Goal: Task Accomplishment & Management: Complete application form

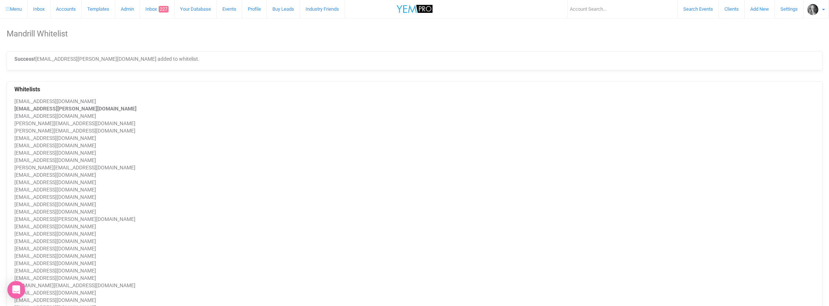
click at [74, 10] on link "Accounts" at bounding box center [65, 9] width 31 height 18
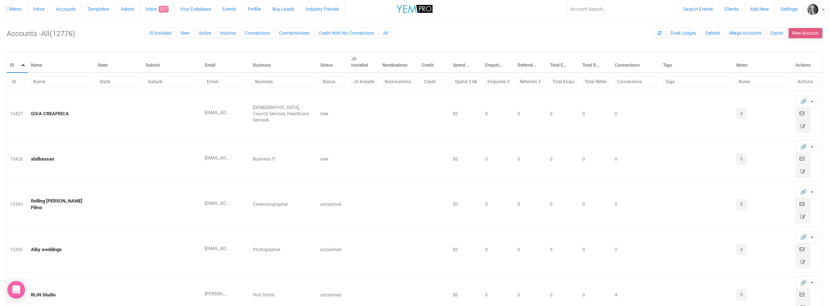
click at [802, 34] on button "New Account" at bounding box center [806, 33] width 34 height 10
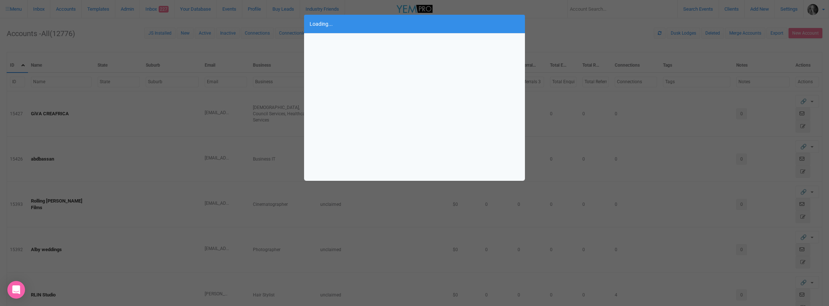
select select
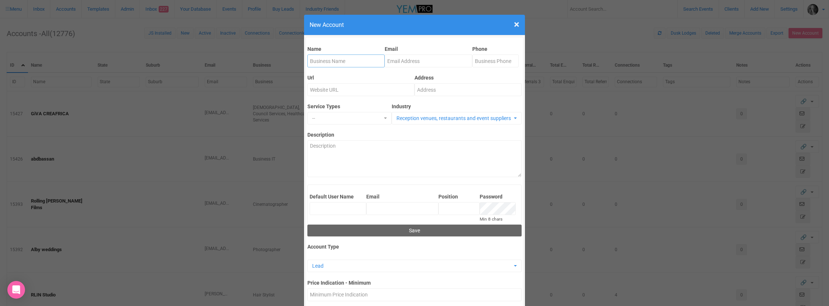
click at [333, 61] on input "Name" at bounding box center [346, 61] width 77 height 13
type input "Little Provence"
click at [399, 62] on input "Email" at bounding box center [429, 61] width 88 height 13
type input "[EMAIL_ADDRESS][DOMAIN_NAME]"
click at [499, 63] on input "Phone" at bounding box center [496, 61] width 46 height 13
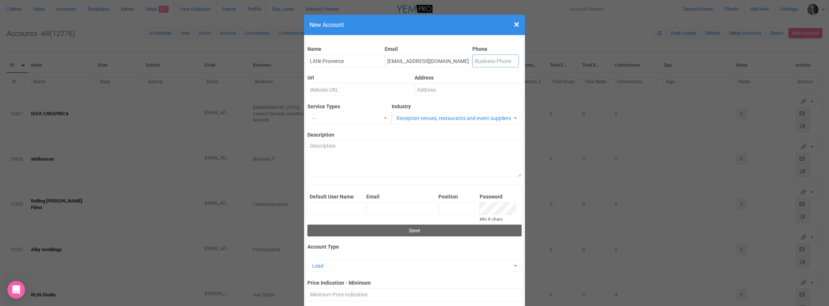
paste input "07 3110 9812"
type input "07 3110 9812"
click at [428, 90] on input "Address" at bounding box center [468, 89] width 107 height 13
paste input "336 George Street Brisbane 4000"
type input "336 George Street Brisbane 4000"
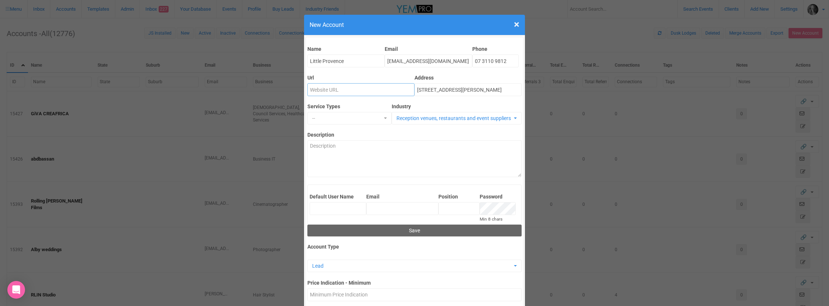
click at [317, 92] on input "Url" at bounding box center [361, 89] width 107 height 13
paste input "https://littleprovencerestaurant.au/"
type input "https://littleprovencerestaurant.au/"
click at [319, 119] on span "--" at bounding box center [347, 118] width 70 height 7
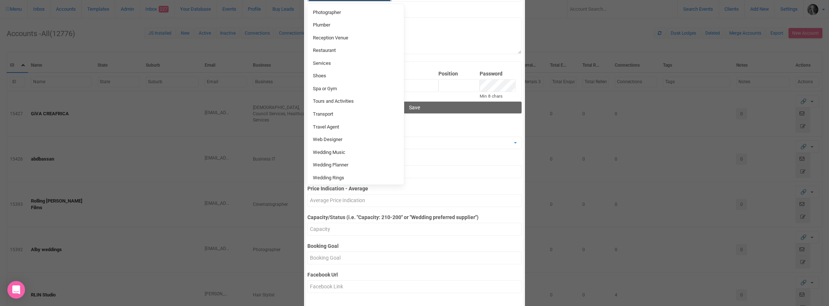
scroll to position [123, 0]
click at [324, 47] on span "Restaurant" at bounding box center [324, 50] width 23 height 7
select select "98"
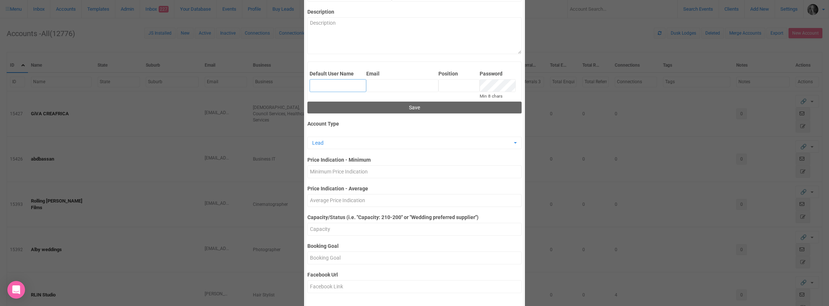
click at [322, 85] on input "Default User Name" at bounding box center [338, 85] width 57 height 13
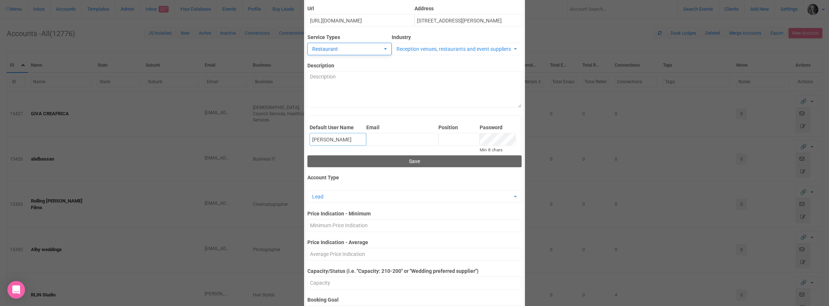
scroll to position [35, 0]
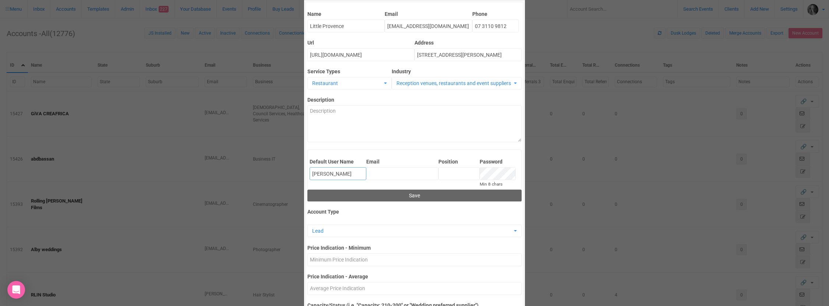
type input "Kat Muanier"
drag, startPoint x: 431, startPoint y: 27, endPoint x: 386, endPoint y: 28, distance: 44.9
click at [386, 28] on input "Kat@yem.net.au" at bounding box center [429, 26] width 88 height 13
click at [377, 171] on input "Email" at bounding box center [402, 173] width 72 height 13
paste input "Kat@yem.net.au"
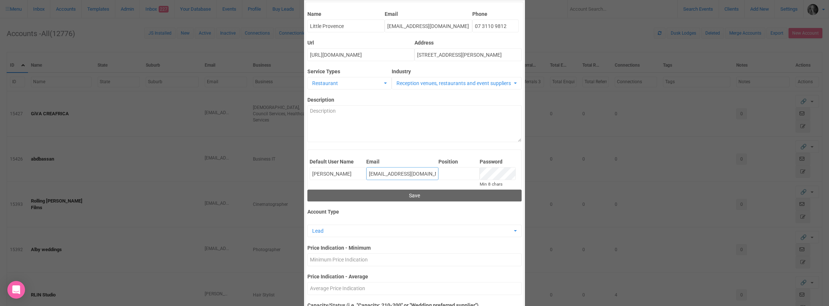
type input "Kat@yem.net.au"
click at [453, 175] on input "Position" at bounding box center [459, 173] width 41 height 13
type input "Manager"
click at [341, 232] on span "Lead" at bounding box center [412, 230] width 200 height 7
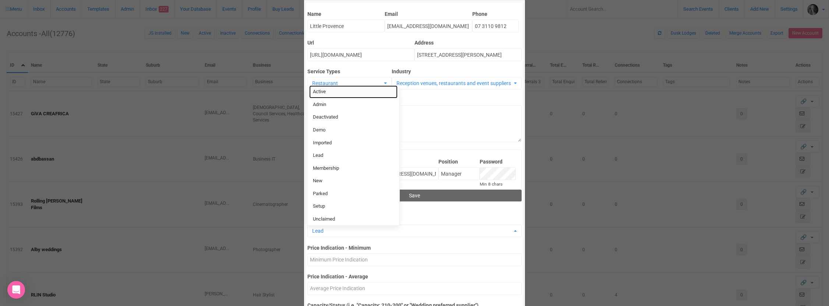
click at [326, 93] on span "Active" at bounding box center [319, 91] width 13 height 7
select select "2"
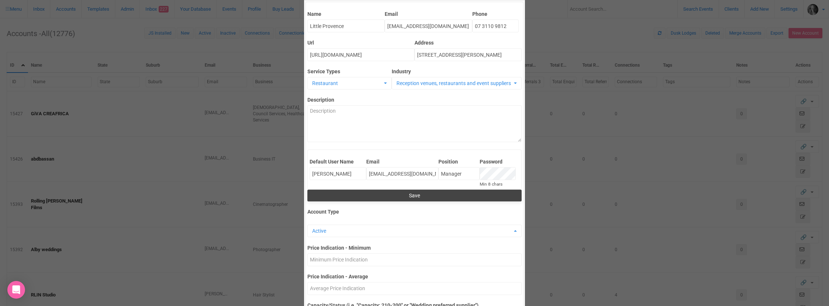
click at [414, 194] on button "Save" at bounding box center [415, 196] width 214 height 12
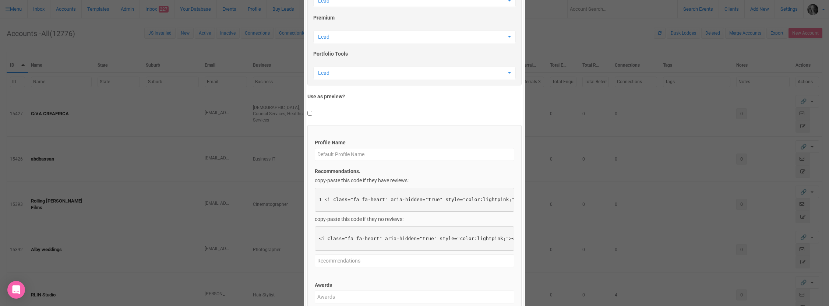
scroll to position [909, 0]
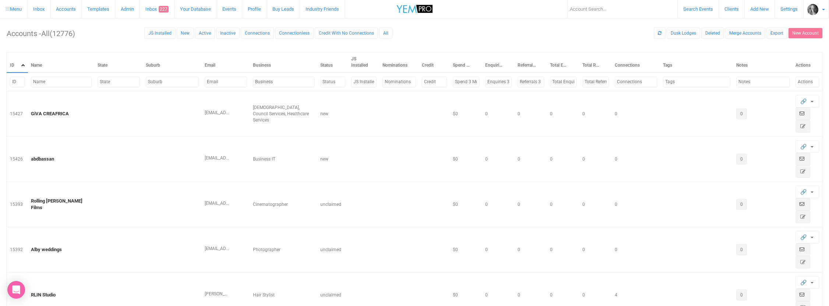
click at [319, 164] on div at bounding box center [414, 153] width 829 height 306
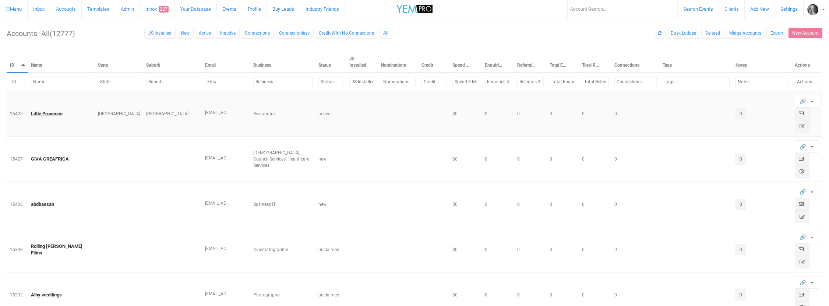
click at [52, 113] on link "Little Provence" at bounding box center [47, 114] width 32 height 6
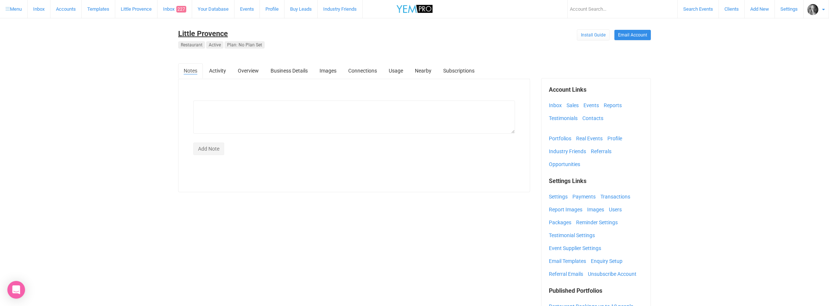
click at [220, 34] on link "Little Provence" at bounding box center [203, 33] width 50 height 9
click at [605, 261] on link "Enquiry Setup" at bounding box center [608, 261] width 35 height 11
click at [293, 71] on link "Business Details" at bounding box center [289, 70] width 48 height 15
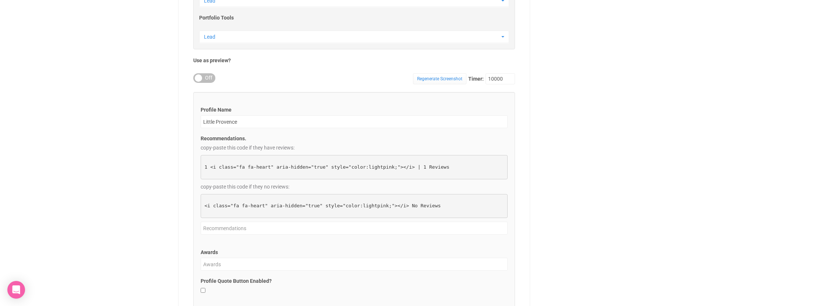
scroll to position [723, 0]
click at [450, 80] on link "Regenerate Screenshot" at bounding box center [439, 80] width 53 height 11
click at [213, 80] on div "ON OFF" at bounding box center [204, 80] width 22 height 10
click at [439, 78] on link "Regenerate Screenshot" at bounding box center [439, 80] width 53 height 11
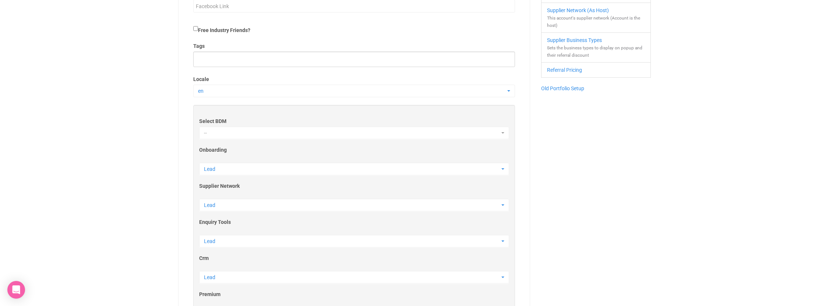
scroll to position [0, 0]
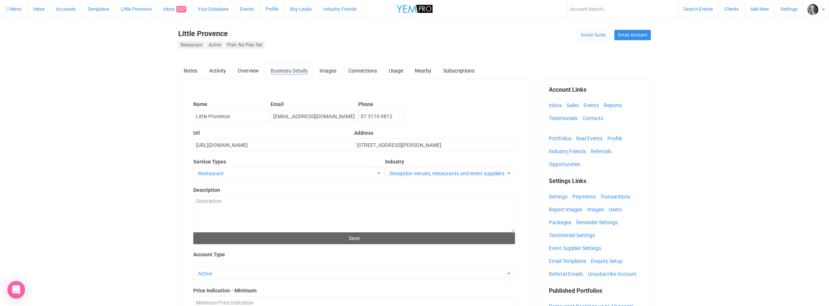
click at [66, 10] on link "Accounts" at bounding box center [65, 9] width 31 height 18
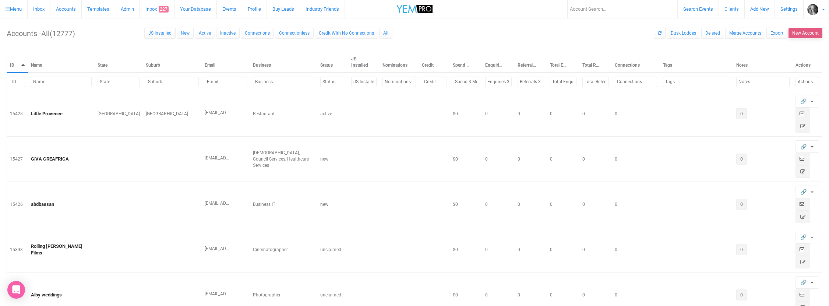
click at [802, 32] on button "New Account" at bounding box center [806, 33] width 34 height 10
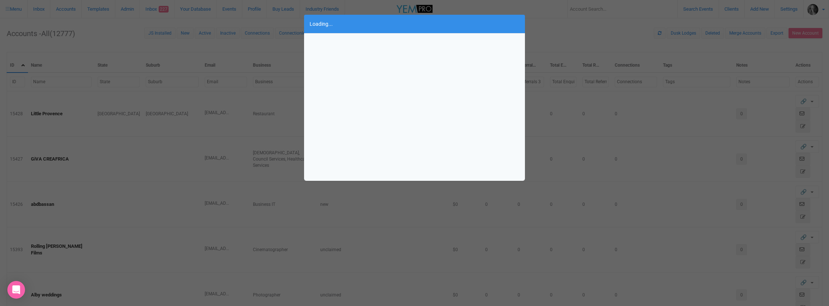
select select
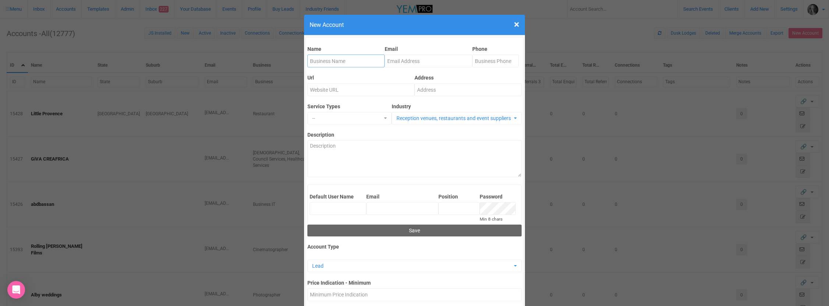
click at [321, 62] on input "Name" at bounding box center [346, 61] width 77 height 13
click at [336, 59] on input "Simply" at bounding box center [346, 61] width 77 height 13
type input "Simply-Travel"
click at [402, 64] on input "Email" at bounding box center [429, 61] width 88 height 13
paste input "Tara@simply-travel.com.au"
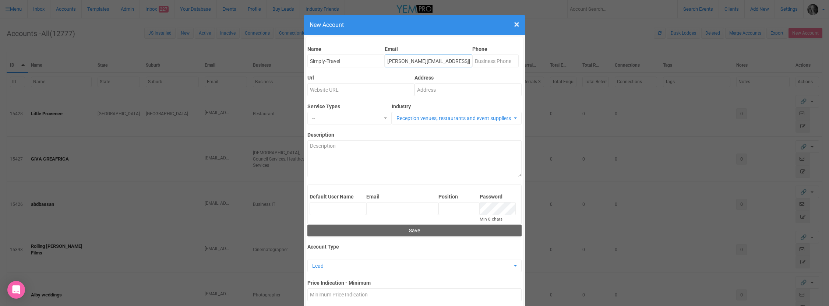
type input "Tara@simply-travel.com.au"
click at [482, 62] on input "Phone" at bounding box center [496, 61] width 46 height 13
click at [322, 93] on input "Url" at bounding box center [361, 89] width 107 height 13
paste input "https://www.simply-travel.com.au"
type input "https://www.simply-travel.com.au"
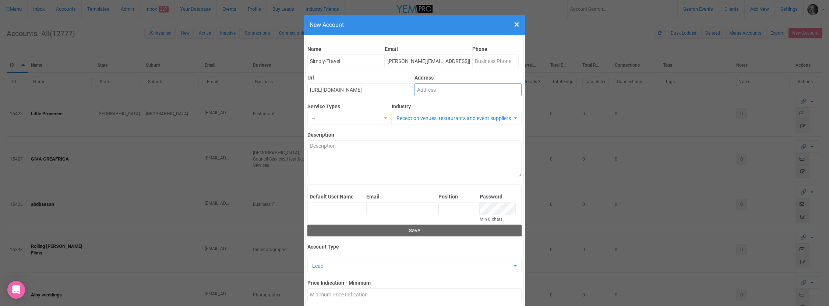
click at [427, 89] on input "Address" at bounding box center [468, 89] width 107 height 13
type input "Hawthourne brisbane"
click at [487, 58] on input "Phone" at bounding box center [496, 61] width 46 height 13
paste input "0423 817 568"
type input "0423 817 568"
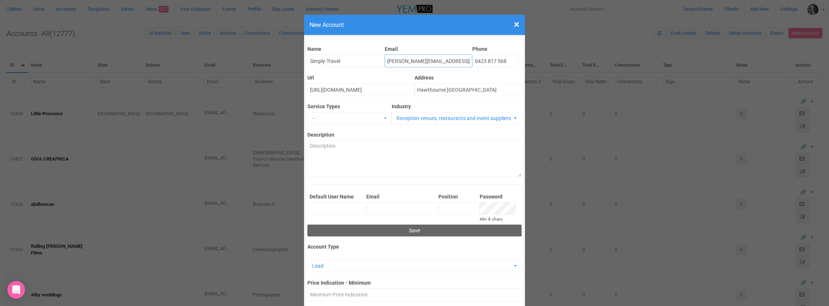
drag, startPoint x: 448, startPoint y: 62, endPoint x: 384, endPoint y: 62, distance: 64.5
click at [384, 62] on div "Name Simply-Travel Email Tara@simply-travel.com.au Phone 0423 817 568" at bounding box center [415, 53] width 214 height 29
paste input "res"
type input "[EMAIL_ADDRESS][DOMAIN_NAME]"
click at [331, 210] on input "Default User Name" at bounding box center [338, 208] width 57 height 13
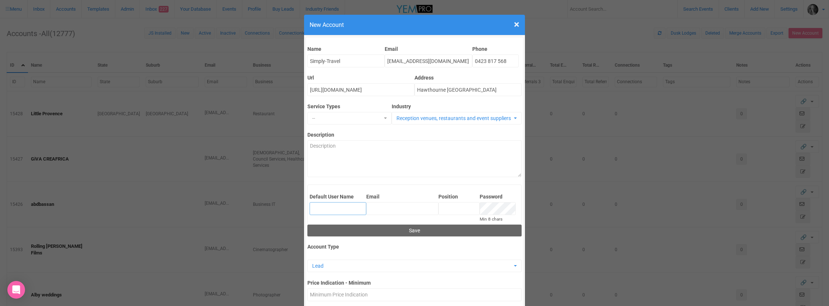
click at [316, 207] on input "Default User Name" at bounding box center [338, 208] width 57 height 13
click at [375, 207] on input "Email" at bounding box center [402, 208] width 72 height 13
paste input "Tara@simply-travel.com.au"
type input "Tara@simply-travel.com.au"
click at [331, 211] on input "Default User Name" at bounding box center [338, 208] width 57 height 13
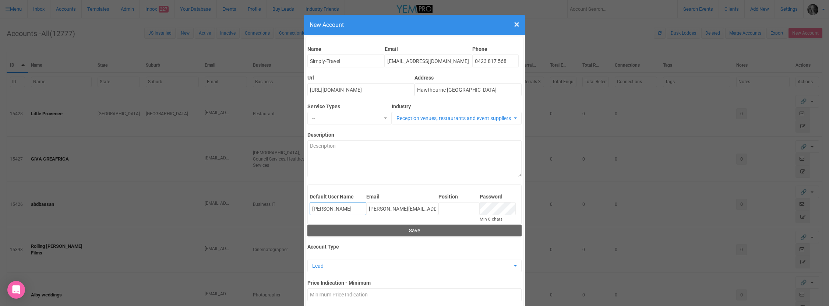
type input "Tara Ball"
click at [451, 211] on input "Position" at bounding box center [459, 208] width 41 height 13
type input "Travel Designer"
click at [346, 117] on span "--" at bounding box center [347, 118] width 70 height 7
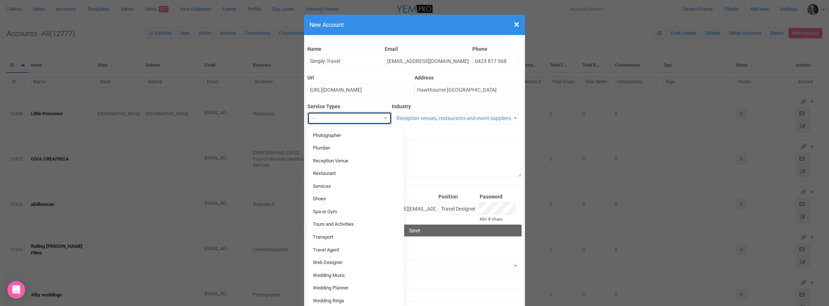
scroll to position [210, 0]
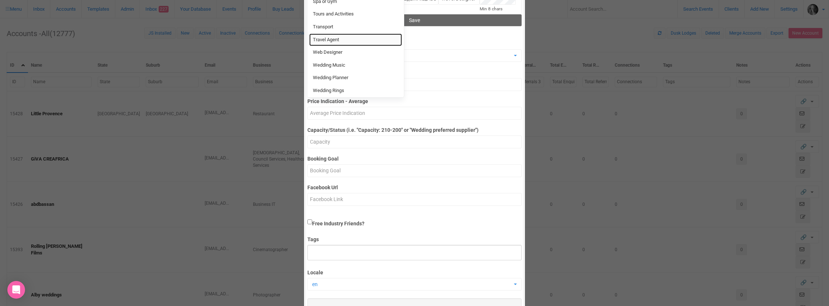
click at [325, 36] on span "Travel Agent" at bounding box center [326, 39] width 26 height 7
select select "9"
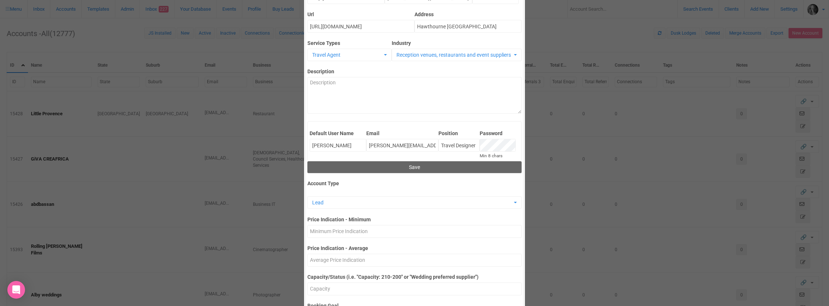
scroll to position [12, 0]
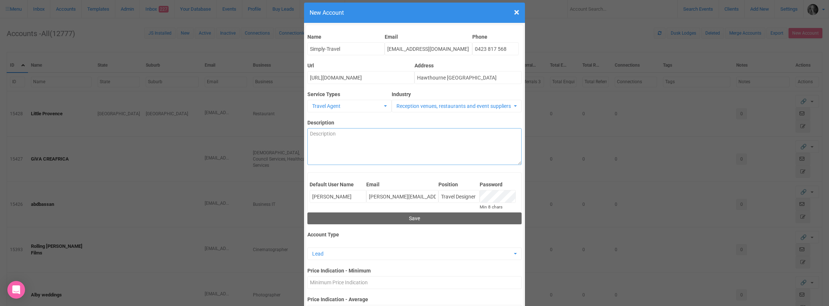
click at [316, 132] on textarea "Description" at bounding box center [415, 146] width 214 height 37
paste textarea "At Simply Travel, we believe every journey should be as unique as you are. Simp…"
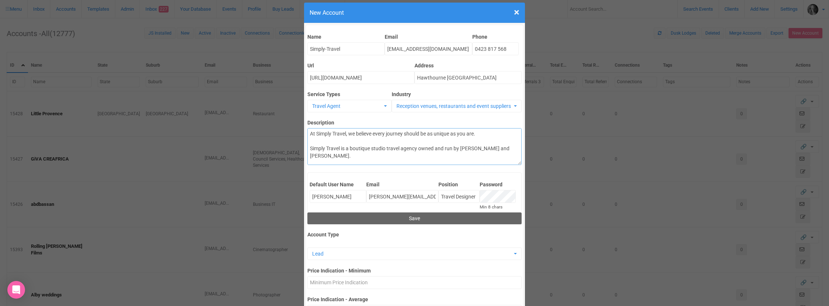
scroll to position [63, 0]
type textarea "At Simply Travel, we believe every journey should be as unique as you are. Simp…"
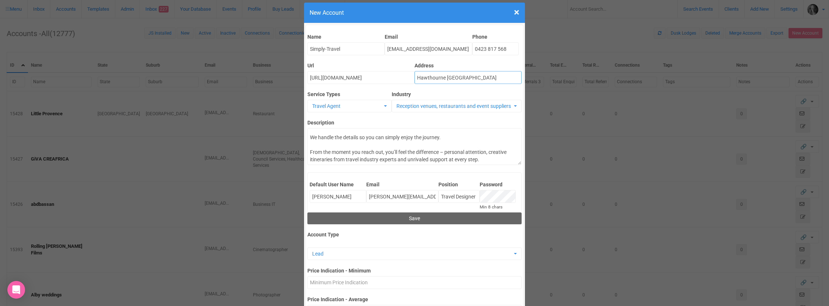
click at [437, 77] on input "Hawthourne brisbane" at bounding box center [468, 77] width 107 height 13
click at [473, 79] on input "Hawthorne brisbane" at bounding box center [468, 77] width 107 height 13
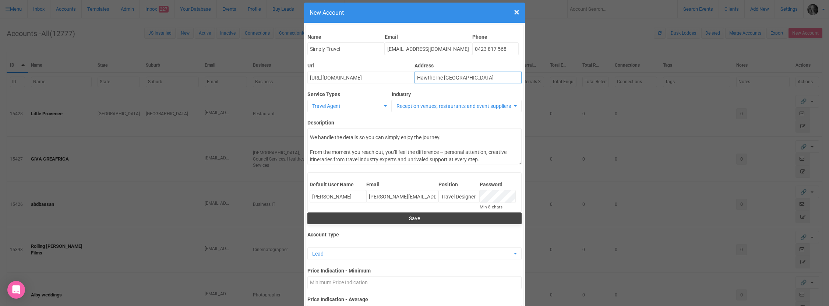
type input "Hawthorne brisbane"
click at [414, 219] on button "Save" at bounding box center [415, 219] width 214 height 12
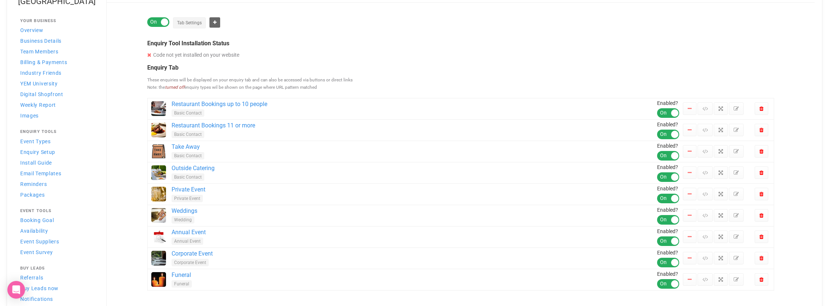
scroll to position [65, 0]
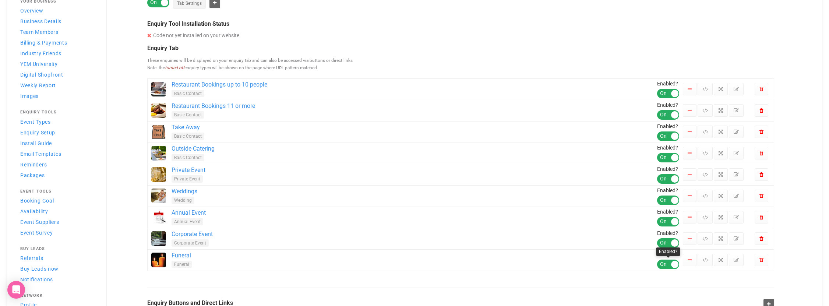
click at [662, 264] on div "ON OFF" at bounding box center [668, 265] width 22 height 10
click at [677, 264] on div "ON OFF" at bounding box center [668, 265] width 22 height 10
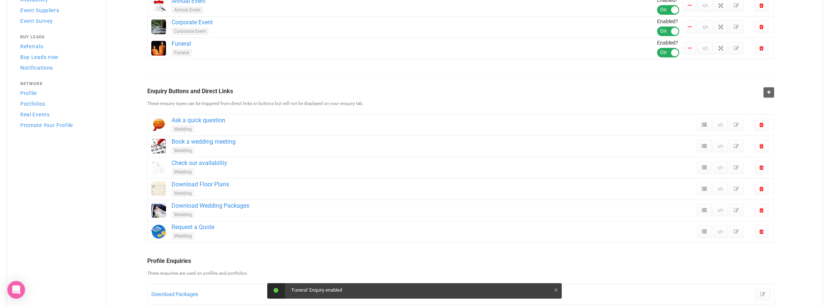
scroll to position [0, 0]
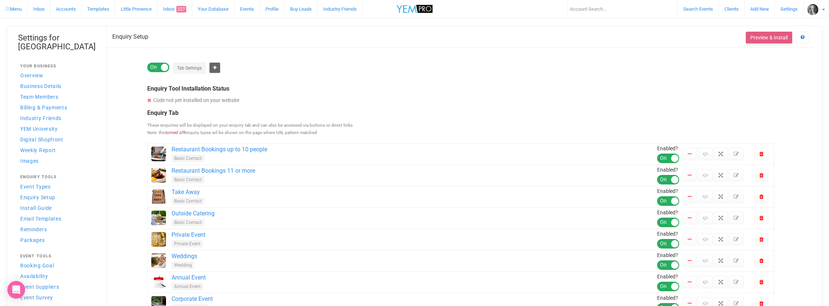
click at [760, 36] on button "Preview & Install" at bounding box center [769, 38] width 46 height 12
click at [187, 68] on button "Tab Settings" at bounding box center [189, 68] width 33 height 11
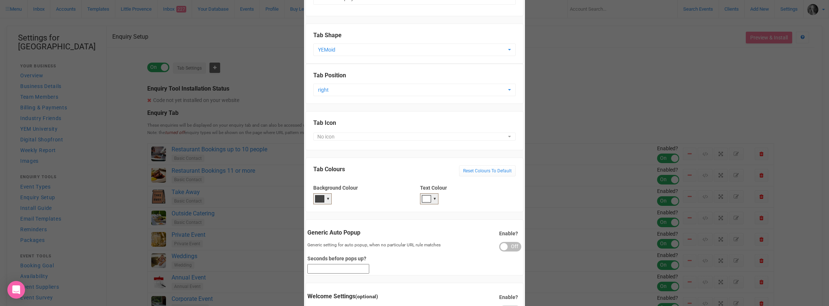
scroll to position [102, 0]
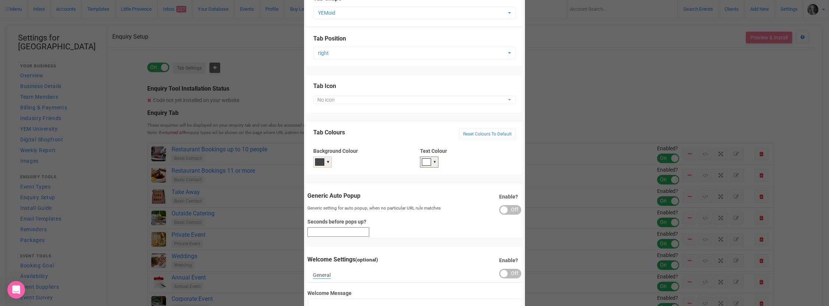
click at [329, 160] on div "▼" at bounding box center [328, 161] width 4 height 6
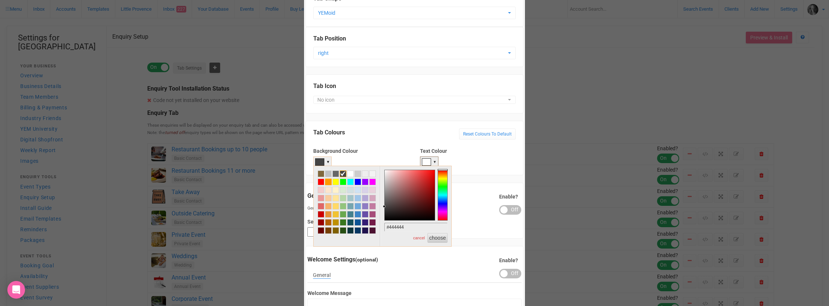
click at [330, 182] on span at bounding box center [329, 182] width 6 height 6
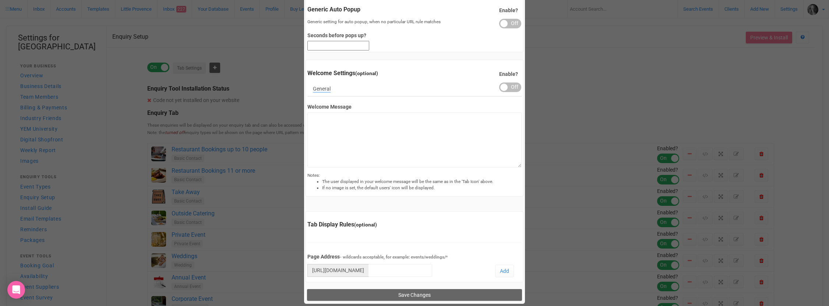
scroll to position [316, 0]
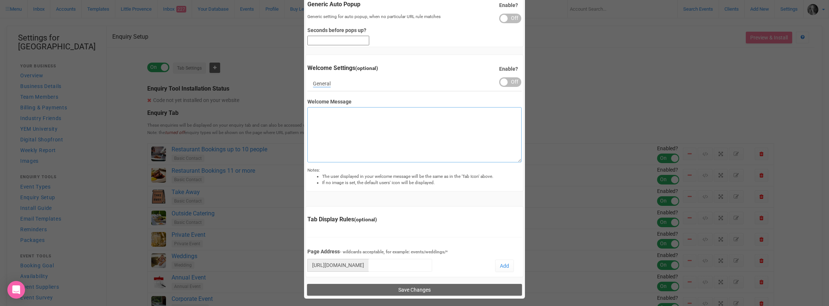
click at [323, 137] on textarea "Welcome Message" at bounding box center [415, 134] width 214 height 55
type textarea "A French Affair in Brisbane Come Dine with us at 336 George St Brisbane CBD"
click at [515, 77] on div "ON OFF" at bounding box center [510, 82] width 22 height 10
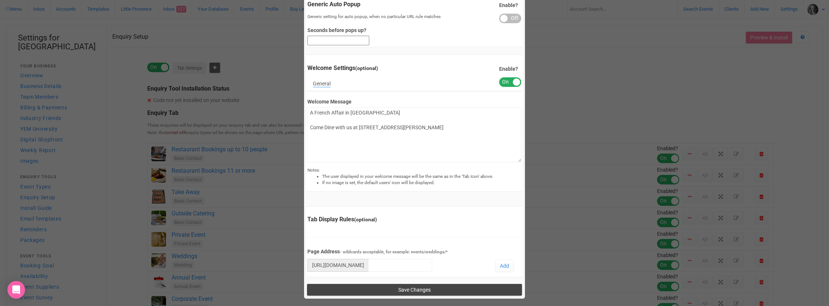
click at [421, 291] on input "Save Changes" at bounding box center [414, 290] width 215 height 12
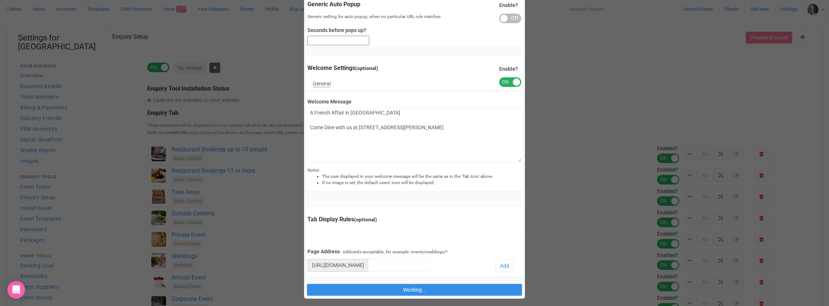
type input "Save"
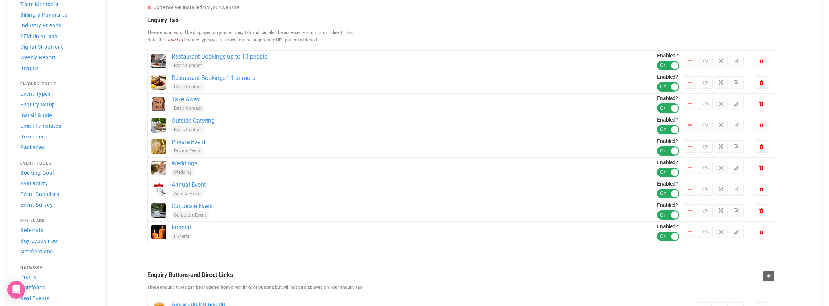
scroll to position [110, 0]
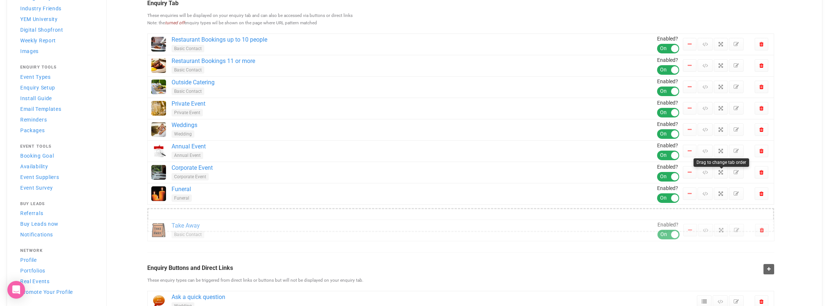
drag, startPoint x: 722, startPoint y: 86, endPoint x: 715, endPoint y: 225, distance: 139.0
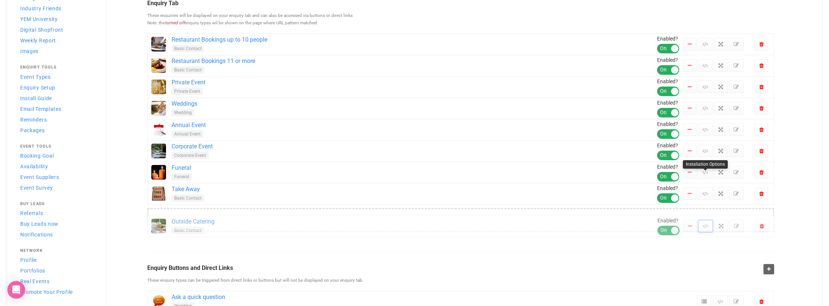
drag, startPoint x: 721, startPoint y: 88, endPoint x: 701, endPoint y: 223, distance: 136.6
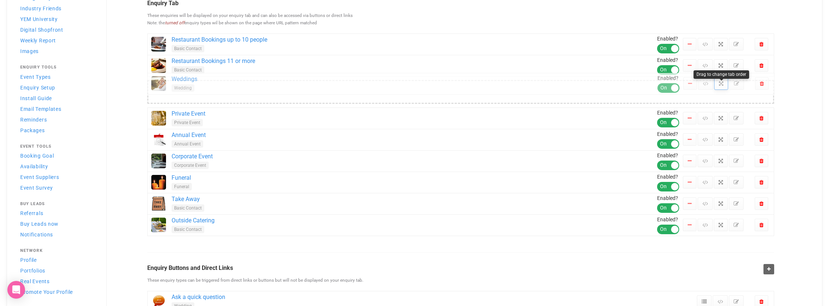
drag, startPoint x: 722, startPoint y: 108, endPoint x: 724, endPoint y: 88, distance: 20.8
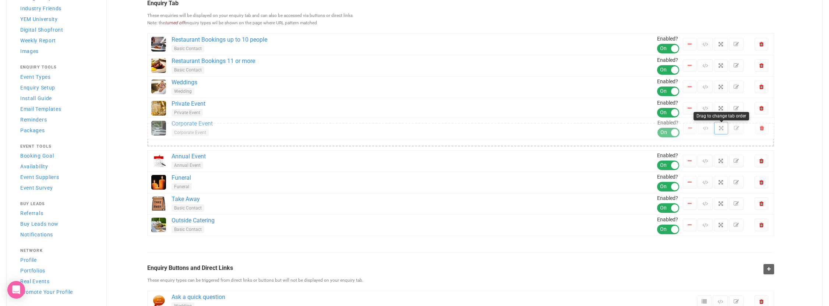
drag, startPoint x: 722, startPoint y: 149, endPoint x: 726, endPoint y: 127, distance: 22.4
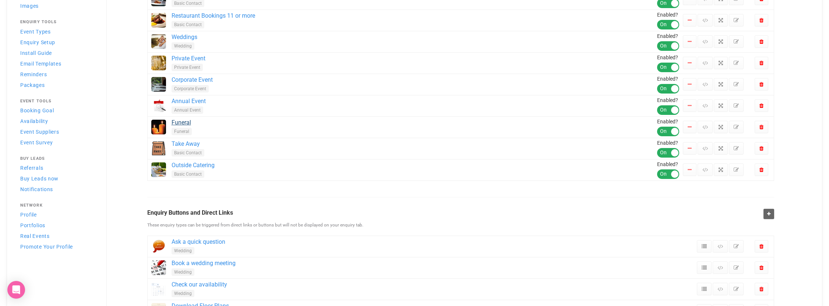
scroll to position [0, 0]
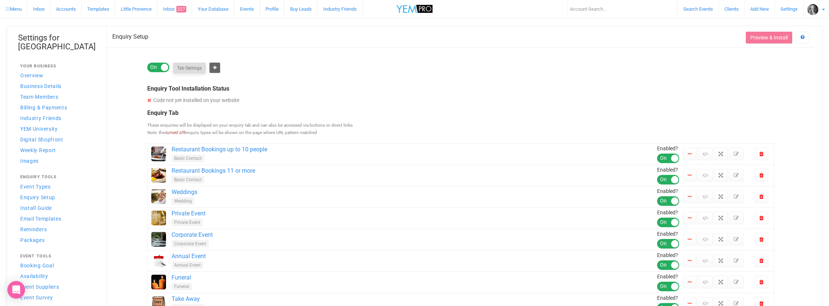
click at [191, 67] on button "Tab Settings" at bounding box center [189, 68] width 33 height 11
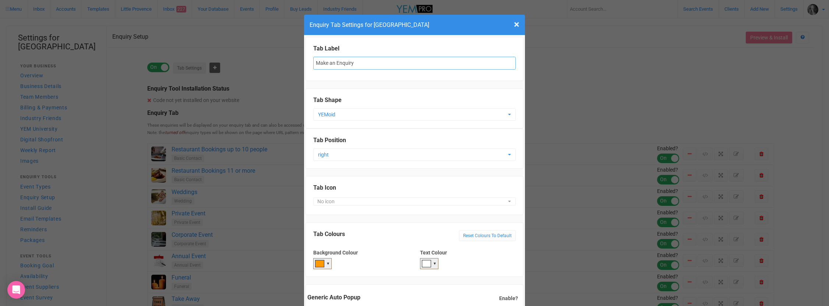
drag, startPoint x: 358, startPoint y: 63, endPoint x: 307, endPoint y: 61, distance: 51.2
click at [307, 61] on div "Tab Label Make an Enquiry" at bounding box center [415, 59] width 218 height 44
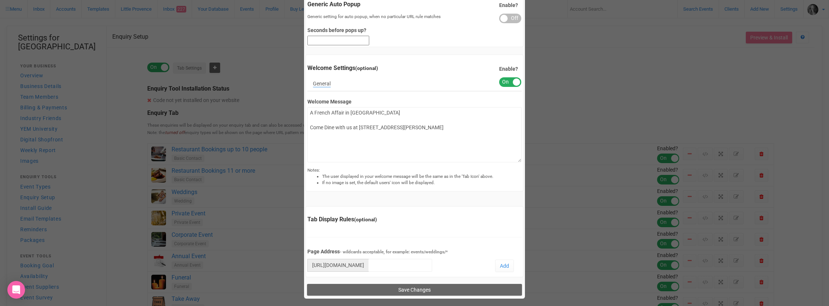
scroll to position [338, 0]
type input "Functions & Bookings"
click at [426, 291] on input "Save Changes" at bounding box center [414, 290] width 215 height 12
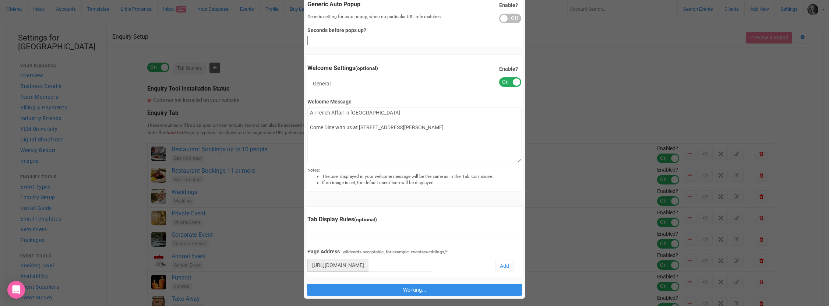
type input "Save"
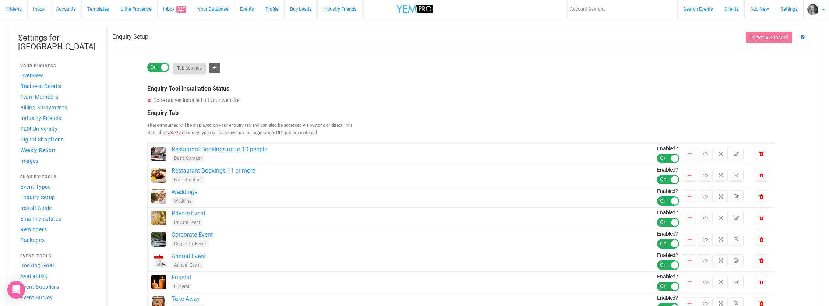
click at [189, 67] on button "Tab Settings" at bounding box center [189, 68] width 33 height 11
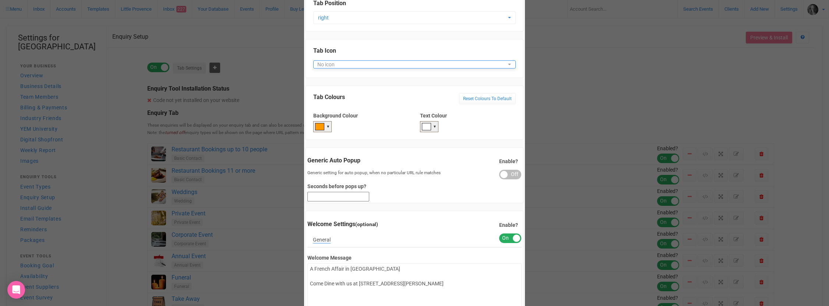
scroll to position [186, 0]
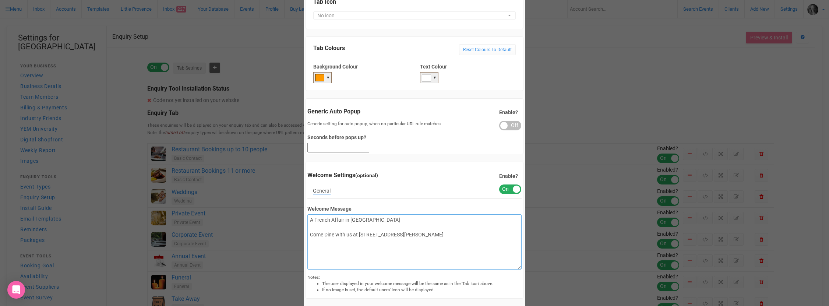
click at [373, 266] on textarea "A French Affair in Brisbane Come Dine with us at 336 George St Brisbane CBD" at bounding box center [415, 241] width 214 height 55
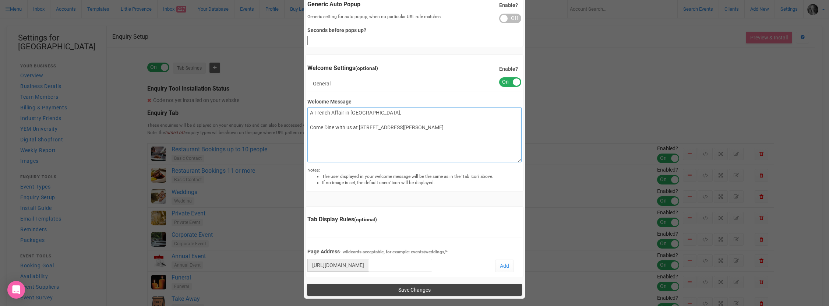
type textarea "A French Affair in Brisbane, Come Dine with us at 336 George St Brisbane CBD"
click at [412, 289] on input "Save Changes" at bounding box center [414, 290] width 215 height 12
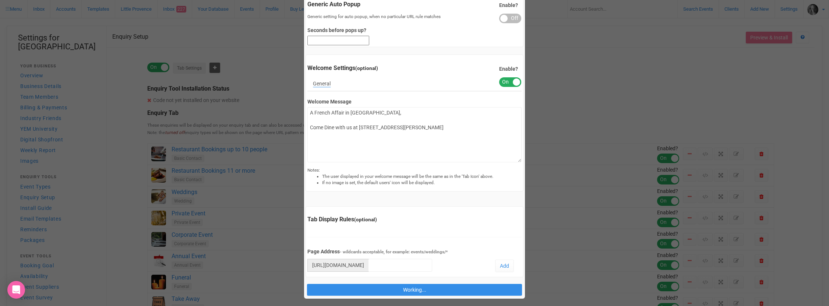
type input "Save"
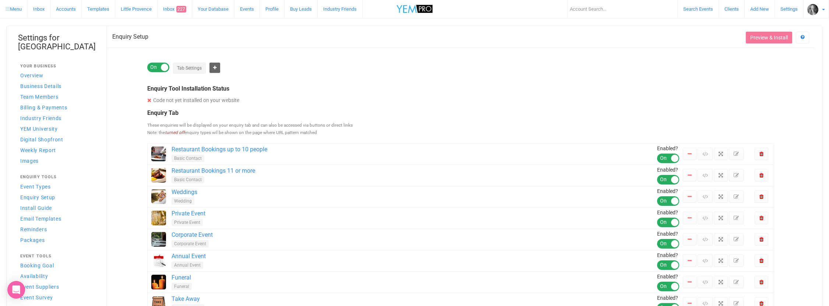
click at [146, 9] on link "Little Provence" at bounding box center [136, 9] width 42 height 18
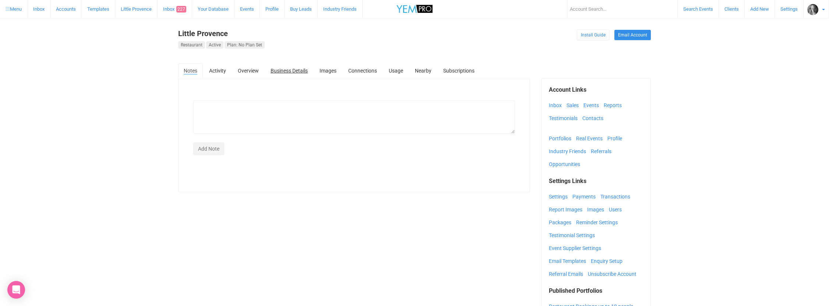
click at [299, 69] on link "Business Details" at bounding box center [289, 70] width 48 height 15
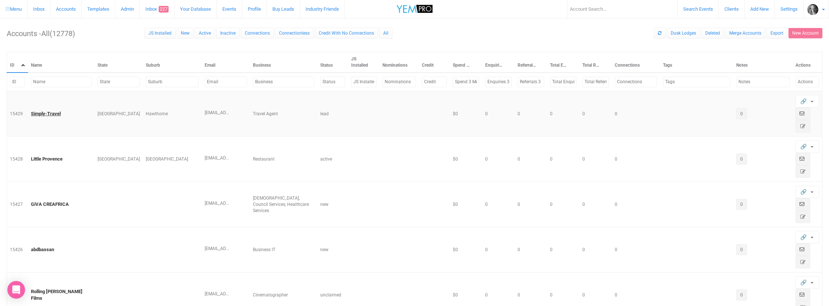
click at [42, 115] on link "Simply-Travel" at bounding box center [46, 114] width 30 height 6
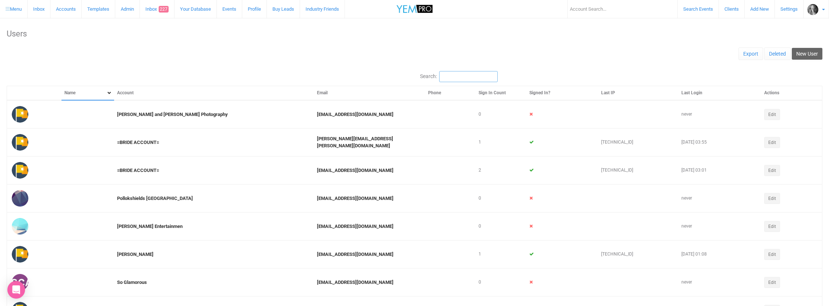
click at [454, 76] on input "Search:" at bounding box center [468, 76] width 59 height 11
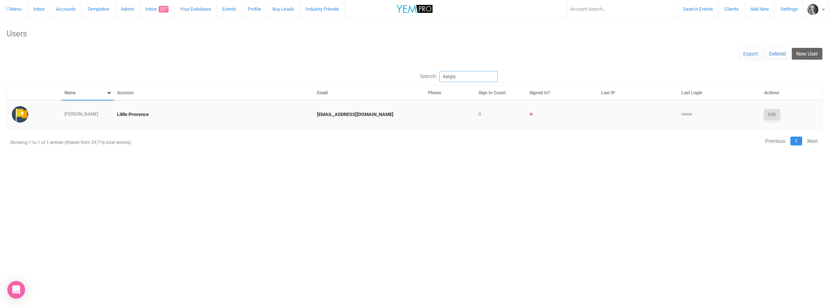
type input "kat@y"
click at [773, 115] on button "Edit" at bounding box center [773, 114] width 16 height 11
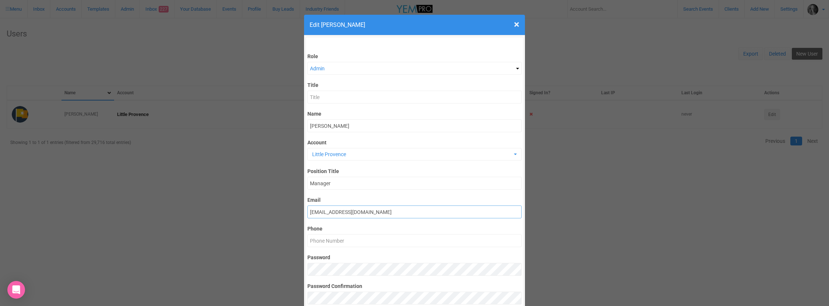
drag, startPoint x: 352, startPoint y: 213, endPoint x: 302, endPoint y: 213, distance: 50.1
click at [302, 213] on div "× Close Edit Kat Muanier Role Admin Member Title Name Kat Muanier Account Littl…" at bounding box center [414, 153] width 829 height 306
click at [302, 175] on body "Search Events Clients Add New New Client New Event New Enquiry Settings Chris H…" at bounding box center [414, 87] width 829 height 175
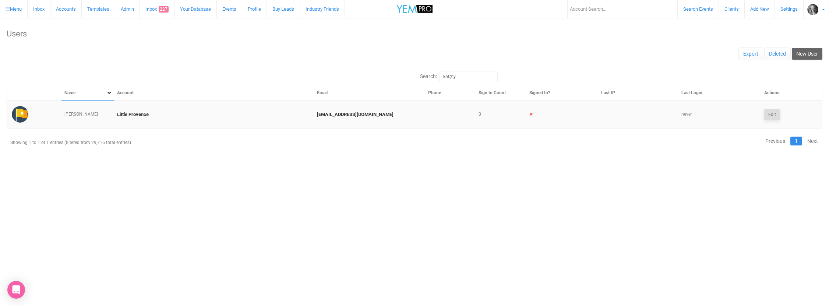
click at [773, 115] on button "Edit" at bounding box center [773, 114] width 16 height 11
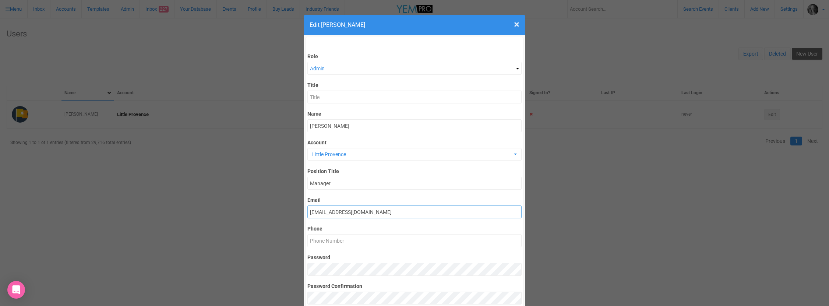
drag, startPoint x: 351, startPoint y: 211, endPoint x: 311, endPoint y: 211, distance: 40.1
click at [311, 211] on input "kat@yem.net.au" at bounding box center [415, 212] width 214 height 13
paste input "Info@littleprovencereatauran"
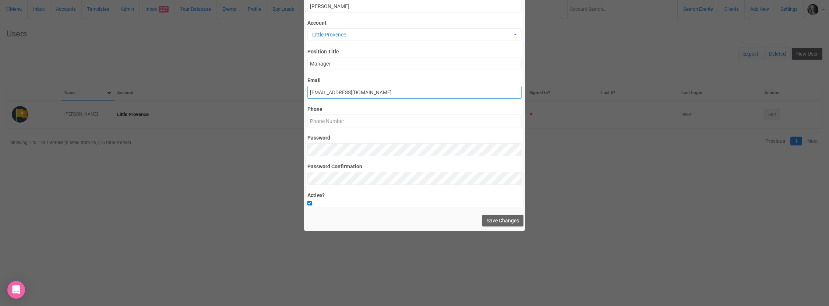
scroll to position [245, 0]
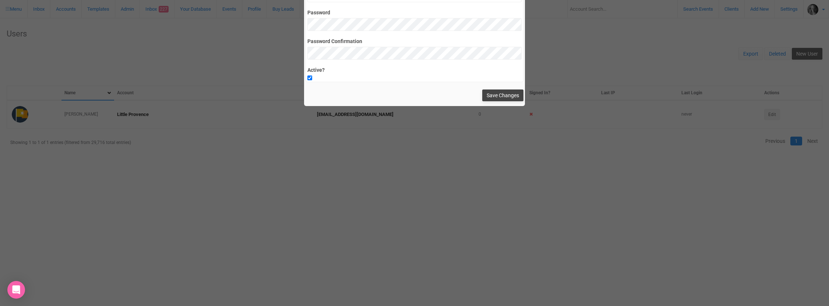
type input "Info@littleprovencereataurant.au"
click at [502, 95] on button "Save Changes" at bounding box center [502, 95] width 41 height 12
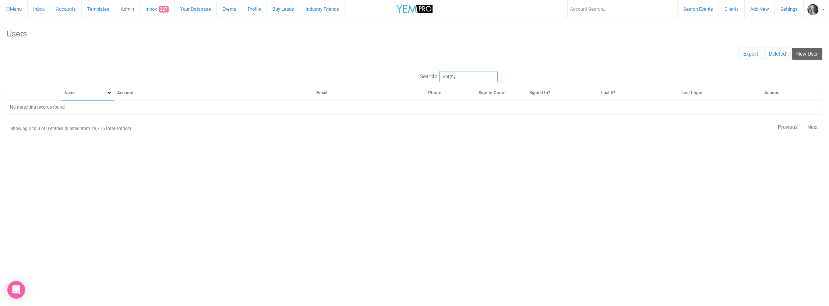
drag, startPoint x: 460, startPoint y: 78, endPoint x: 422, endPoint y: 76, distance: 38.0
click at [422, 76] on label "Search: kat@y" at bounding box center [621, 76] width 403 height 11
click at [439, 76] on input "kat@y" at bounding box center [468, 76] width 59 height 11
paste input "Info@littleprovencereataurant.au"
type input "Info@littleprovencereataurant.au"
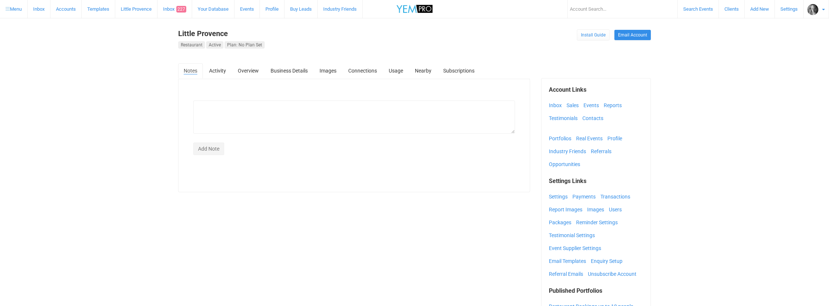
select select
click at [293, 71] on link "Business Details" at bounding box center [289, 70] width 48 height 15
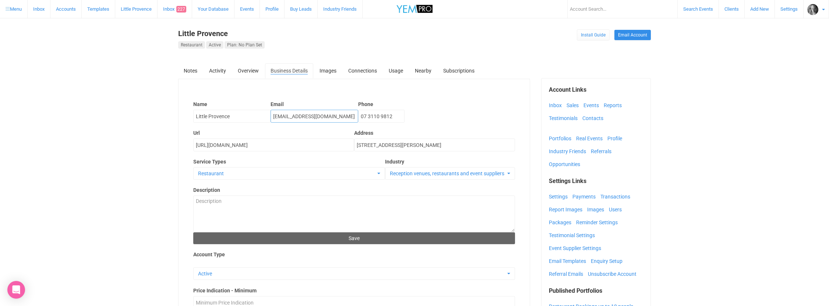
drag, startPoint x: 318, startPoint y: 117, endPoint x: 263, endPoint y: 110, distance: 55.0
click at [263, 110] on div "Name [GEOGRAPHIC_DATA] Email [EMAIL_ADDRESS][DOMAIN_NAME] Phone [PHONE_NUMBER]" at bounding box center [354, 108] width 322 height 29
paste input "Info@littleprovencereatauran"
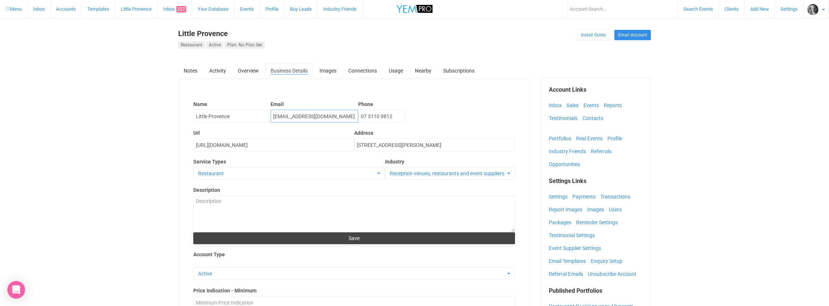
type input "[EMAIL_ADDRESS][DOMAIN_NAME]"
click at [356, 239] on button "Save" at bounding box center [354, 238] width 322 height 12
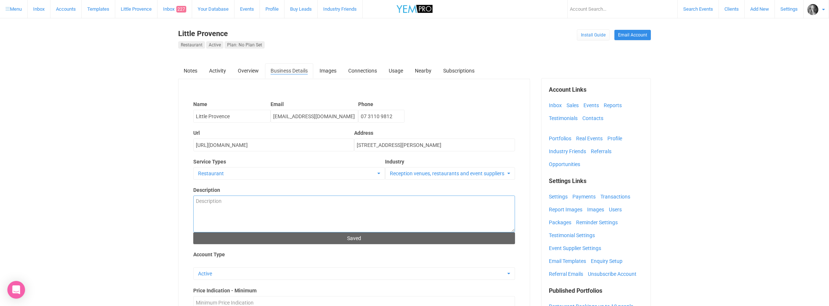
click at [211, 198] on textarea "Description" at bounding box center [354, 214] width 322 height 37
paste textarea "A French Affair in [GEOGRAPHIC_DATA]"
click at [323, 201] on textarea "A French Affair in [GEOGRAPHIC_DATA], Come and join us at [STREET_ADDRESS]" at bounding box center [354, 214] width 322 height 37
click at [321, 203] on textarea "A French Affair in [GEOGRAPHIC_DATA], Come and join us at [STREET_ADDRESS]" at bounding box center [354, 214] width 322 height 37
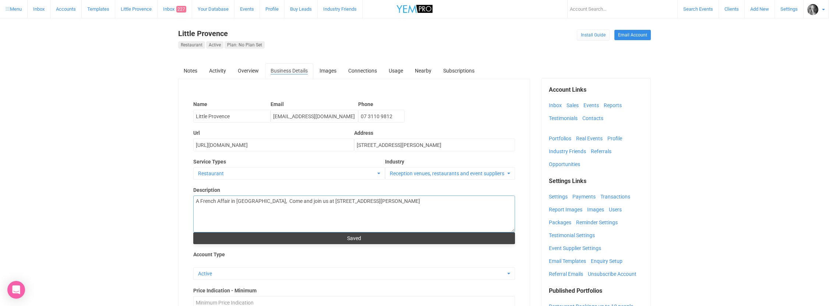
type textarea "A French Affair in [GEOGRAPHIC_DATA], Come and join us at [STREET_ADDRESS][PERS…"
click at [361, 239] on button "Saved" at bounding box center [354, 238] width 322 height 12
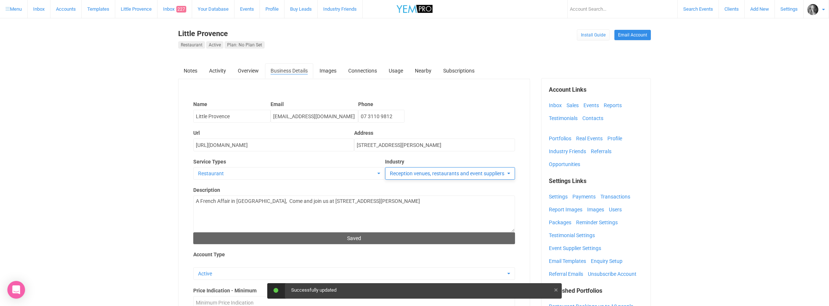
click at [423, 174] on span "Reception venues, restaurants and event suppliers" at bounding box center [448, 173] width 116 height 7
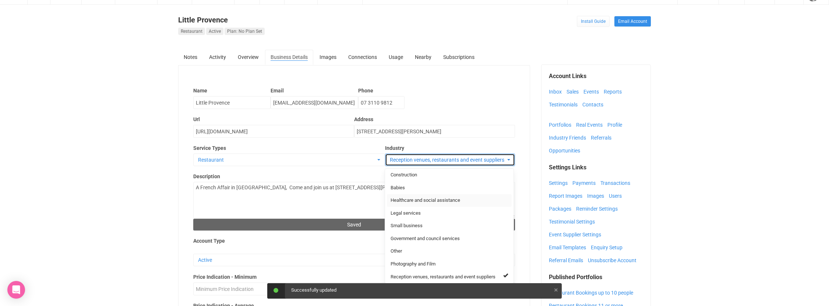
scroll to position [84, 0]
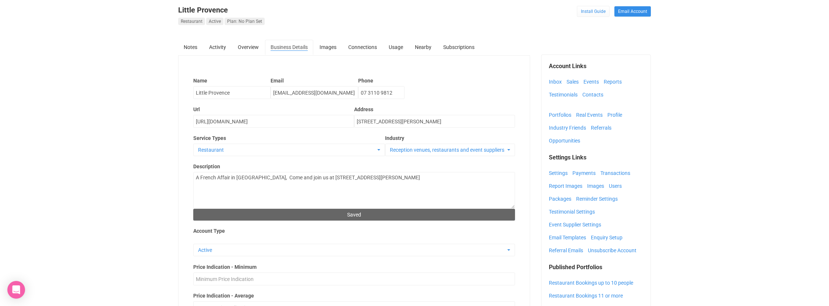
scroll to position [0, 0]
